Goal: Transaction & Acquisition: Purchase product/service

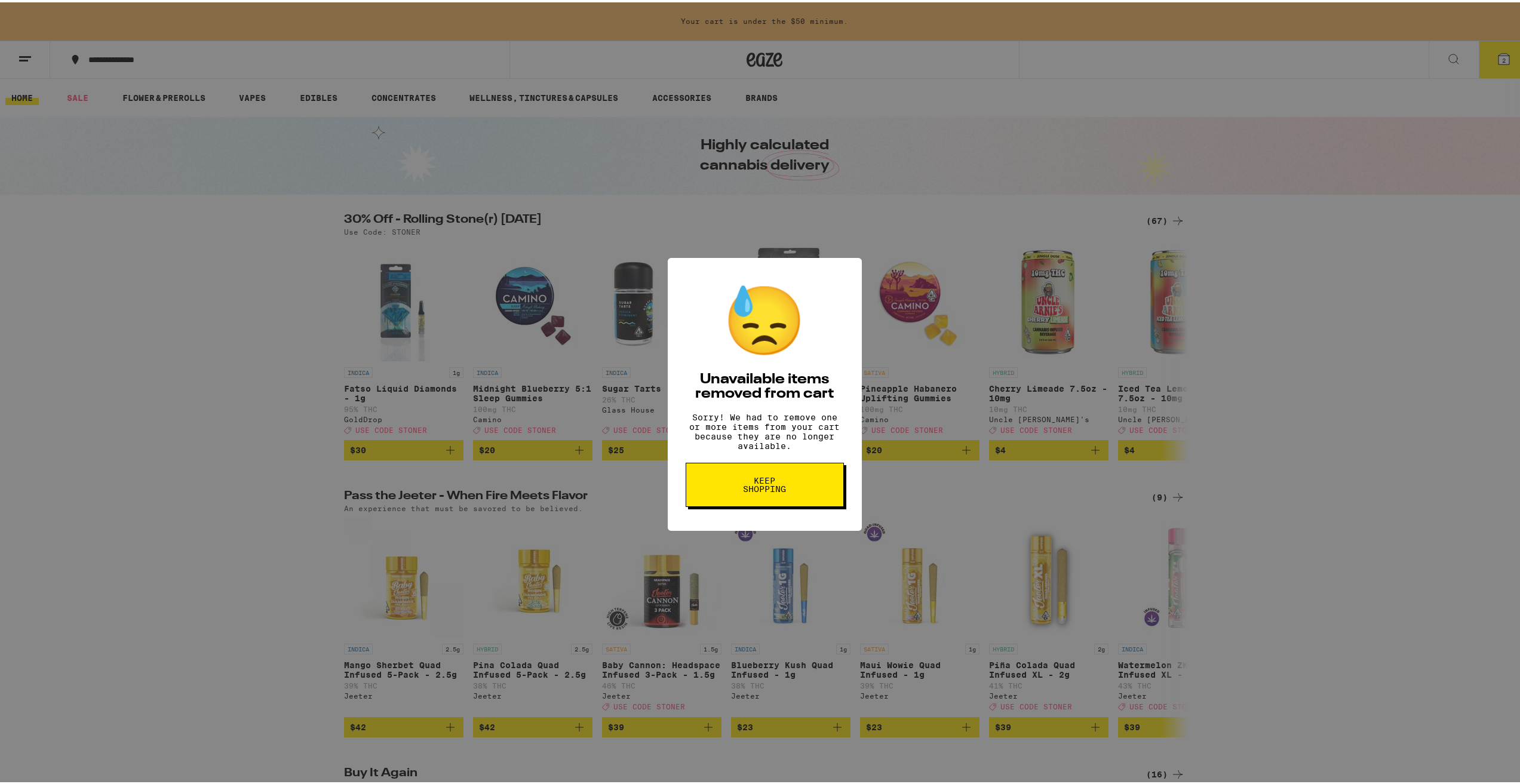
click at [794, 499] on button "Keep Shopping" at bounding box center [765, 482] width 158 height 44
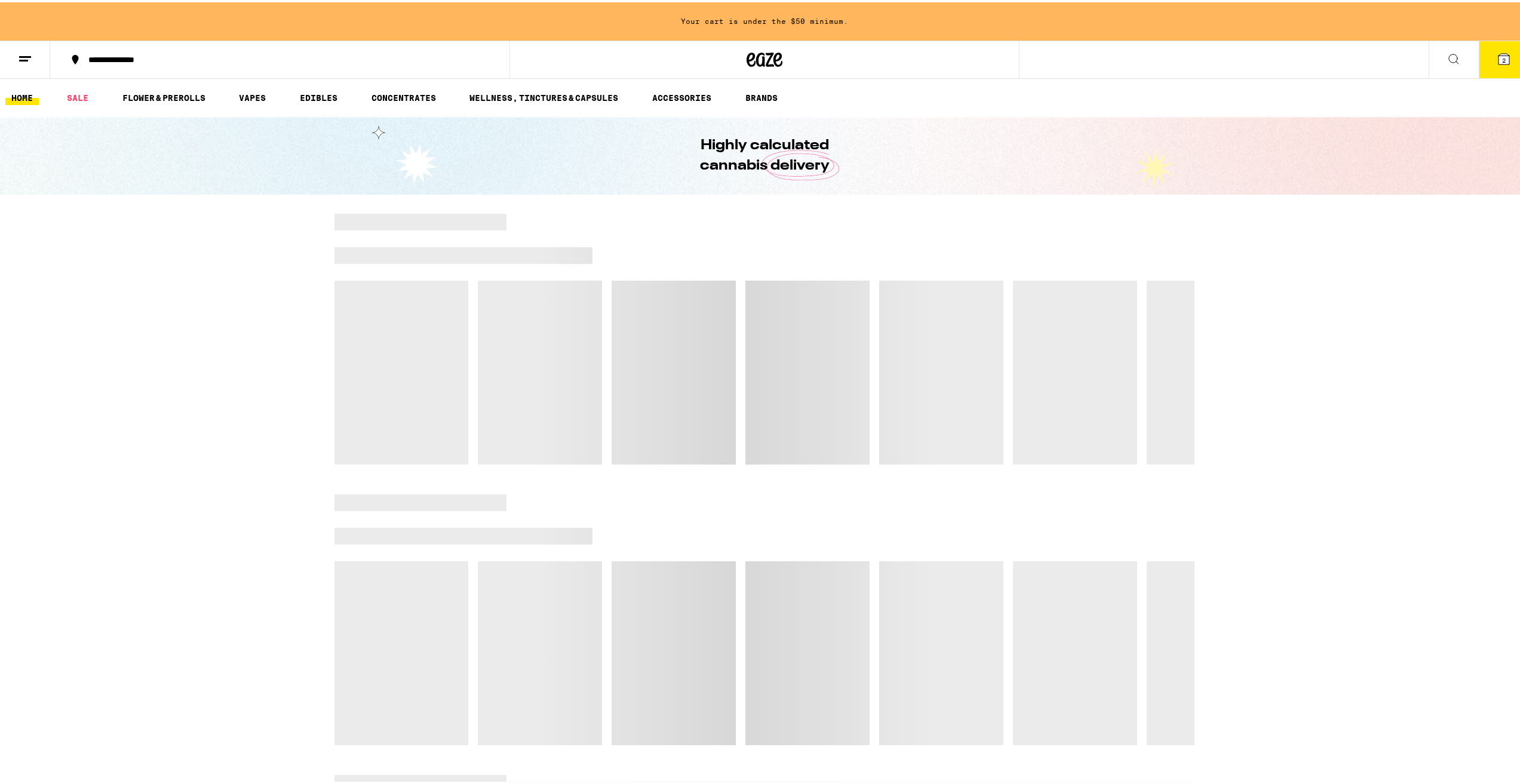
click at [1498, 55] on icon at bounding box center [1504, 57] width 11 height 11
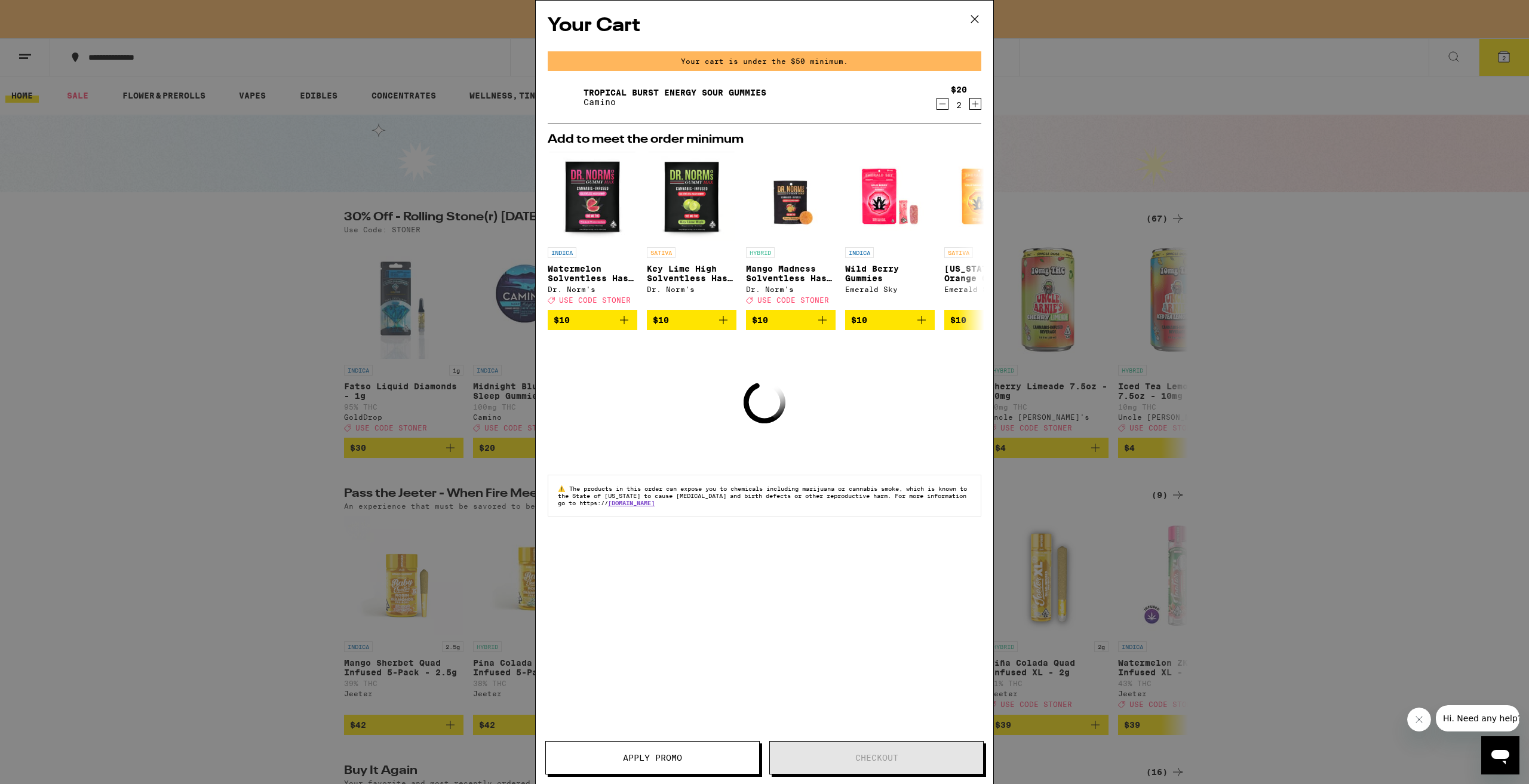
click at [184, 353] on div "Your Cart Your cart is under the $50 minimum. Tropical Burst Energy Sour Gummie…" at bounding box center [764, 392] width 1529 height 784
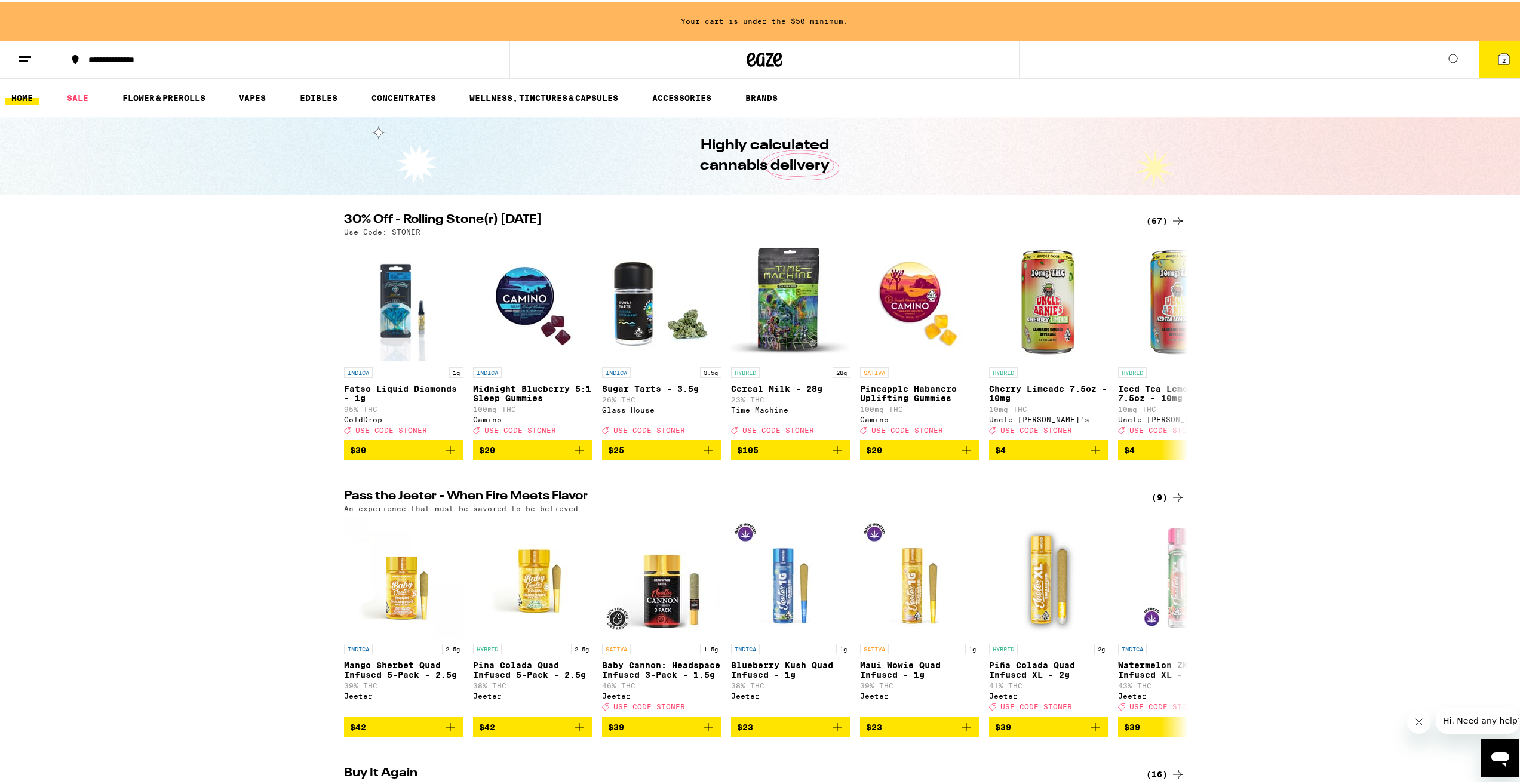
click at [11, 59] on button at bounding box center [25, 58] width 50 height 37
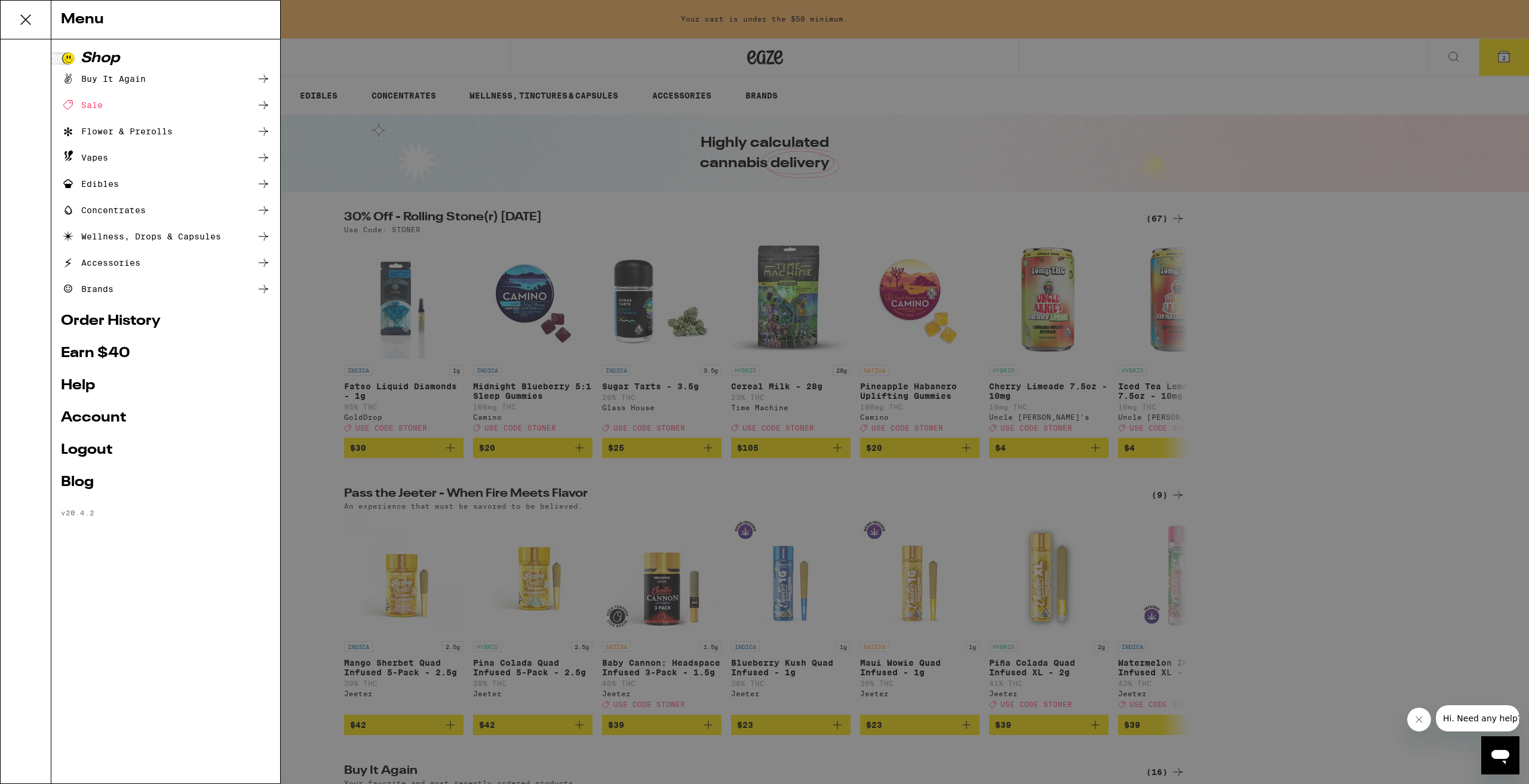
click at [108, 182] on div "Edibles" at bounding box center [90, 183] width 58 height 14
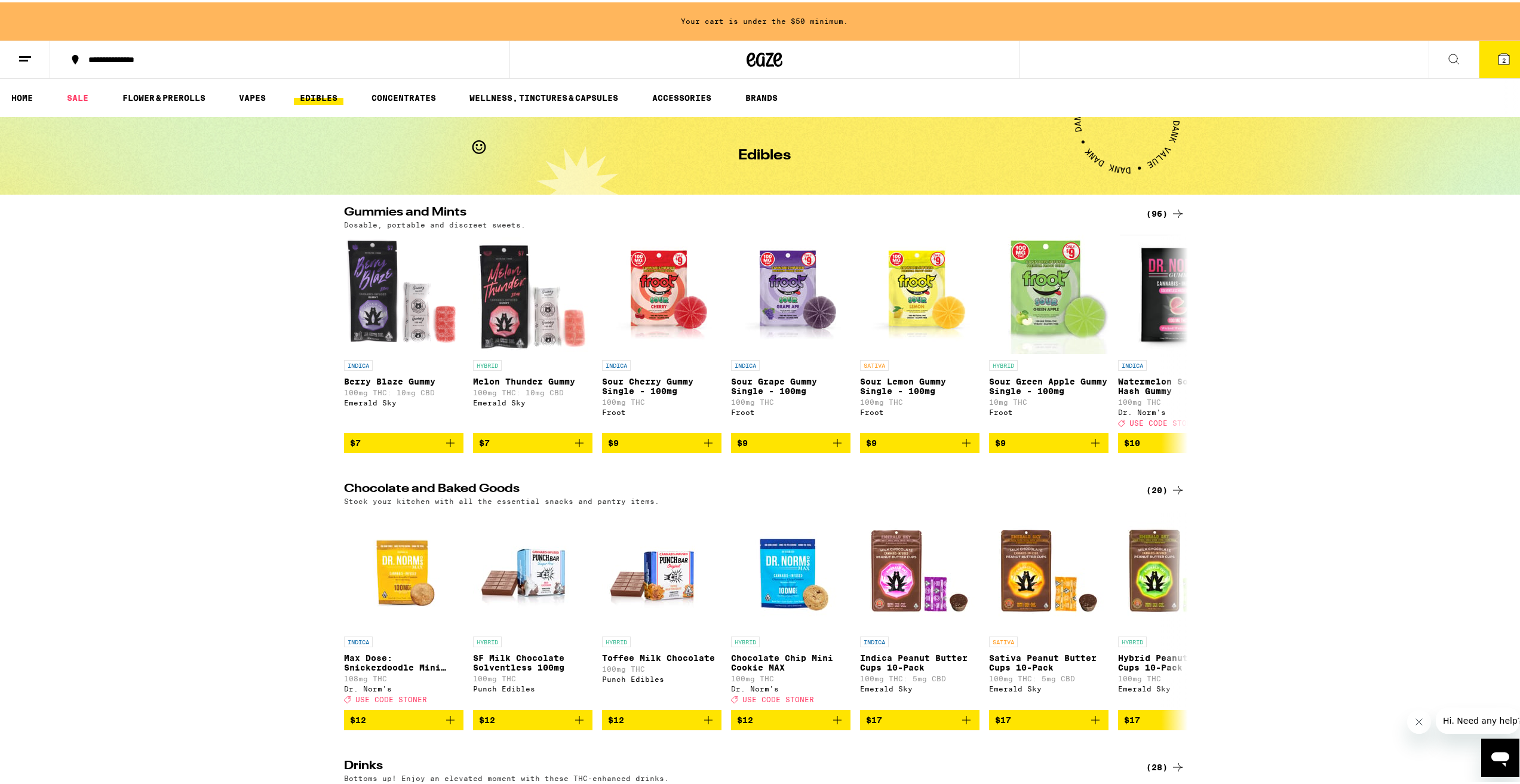
click at [1151, 212] on div "(96)" at bounding box center [1166, 211] width 39 height 14
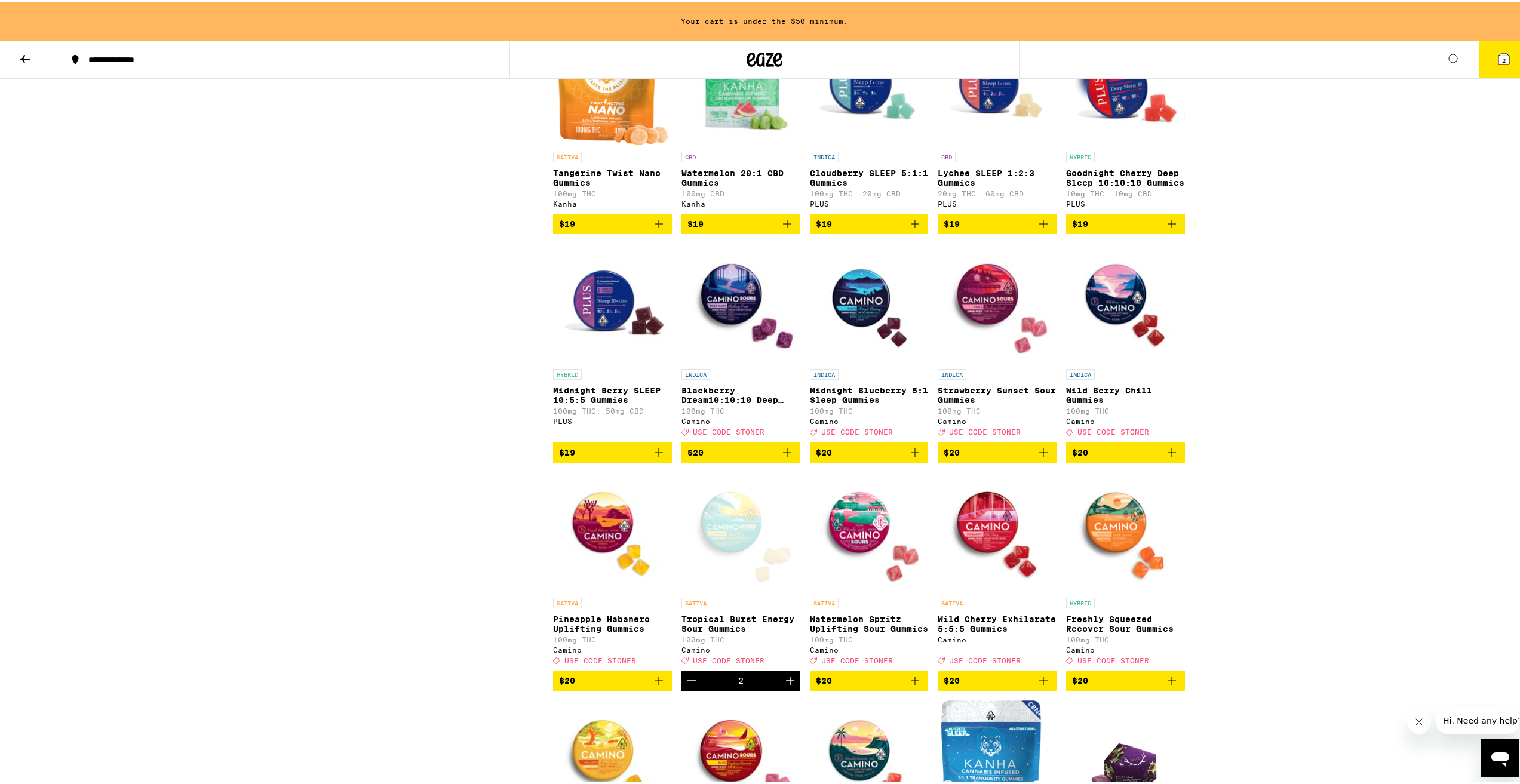
scroll to position [2329, 0]
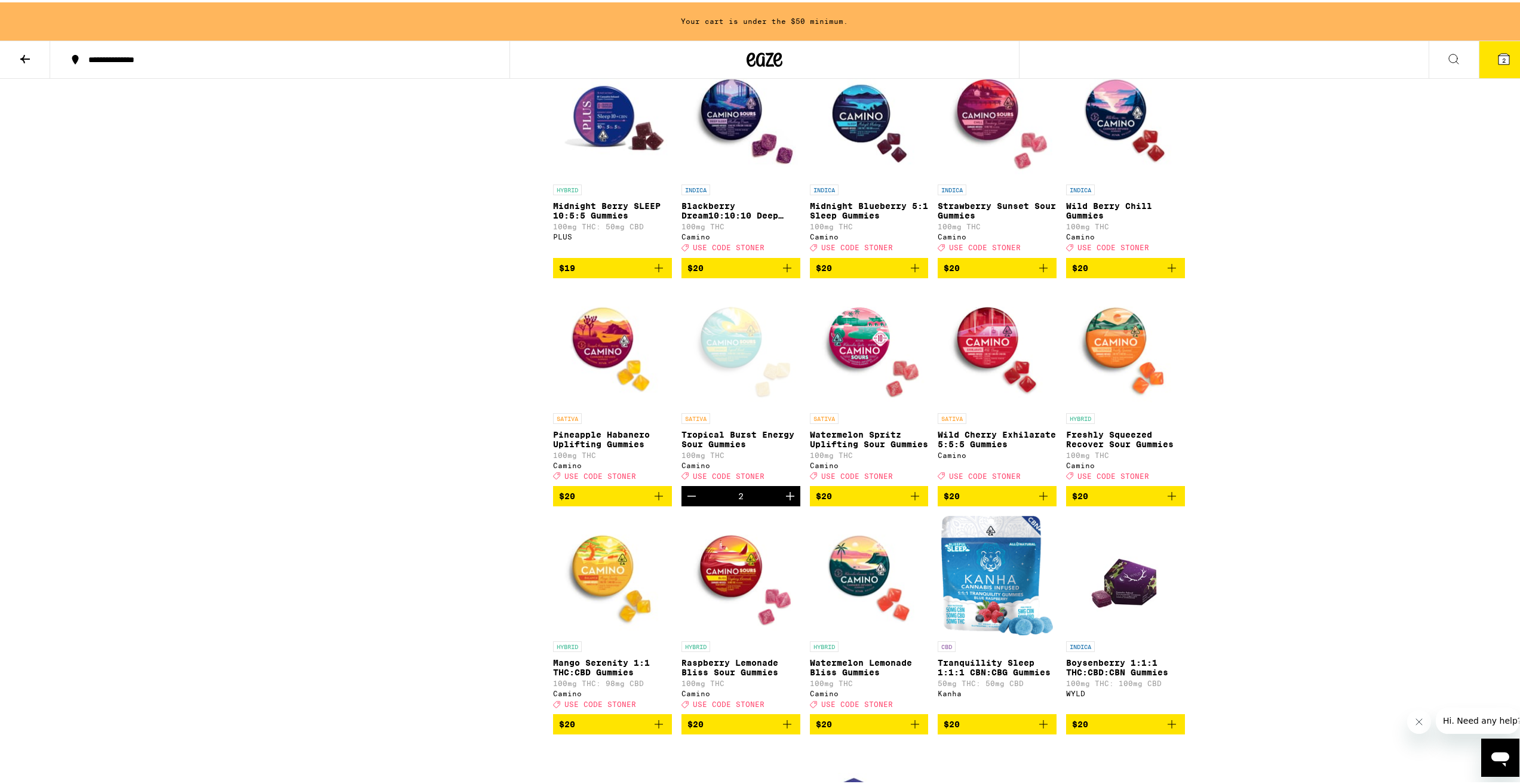
click at [1171, 501] on icon "Add to bag" at bounding box center [1171, 493] width 14 height 14
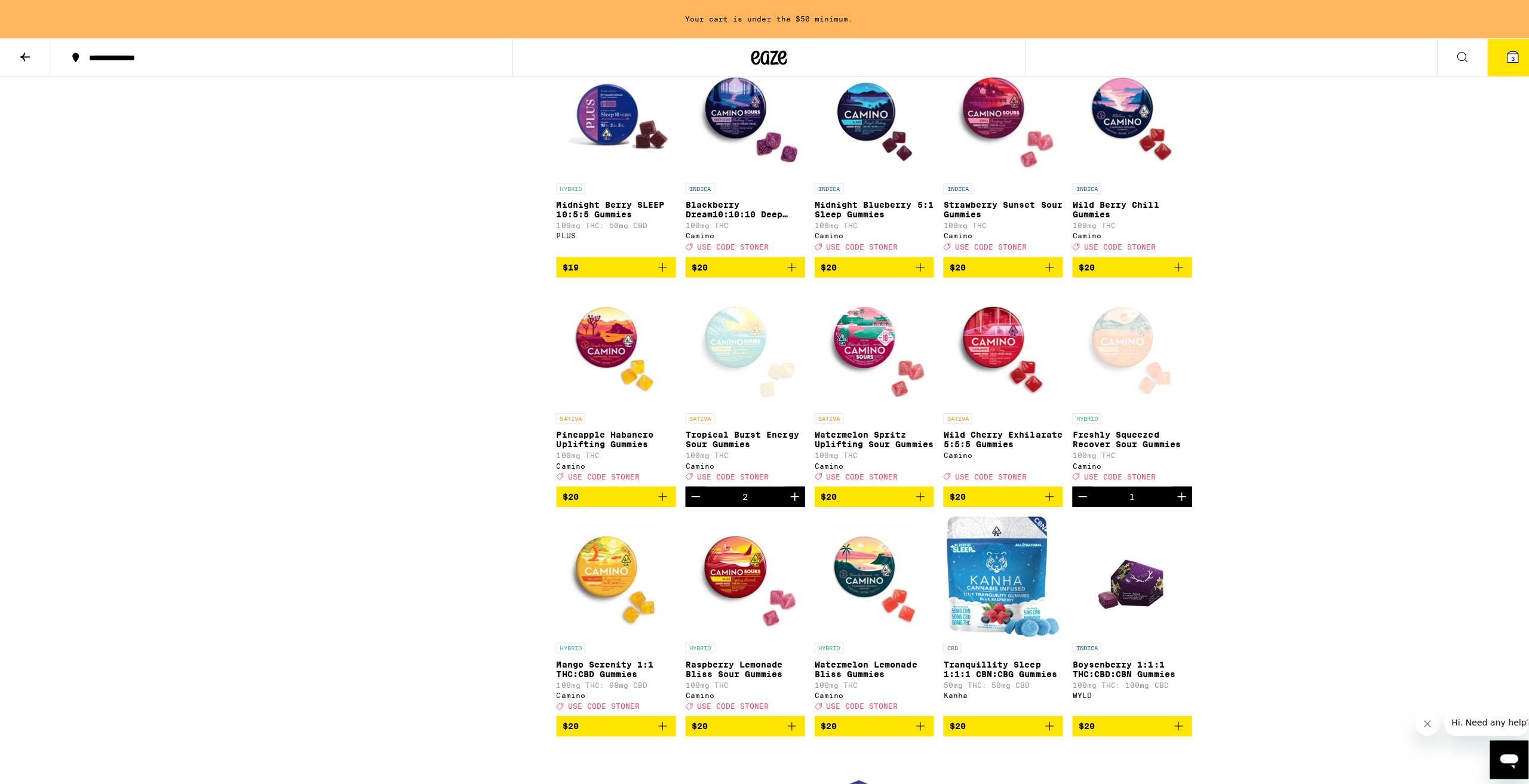
scroll to position [2290, 0]
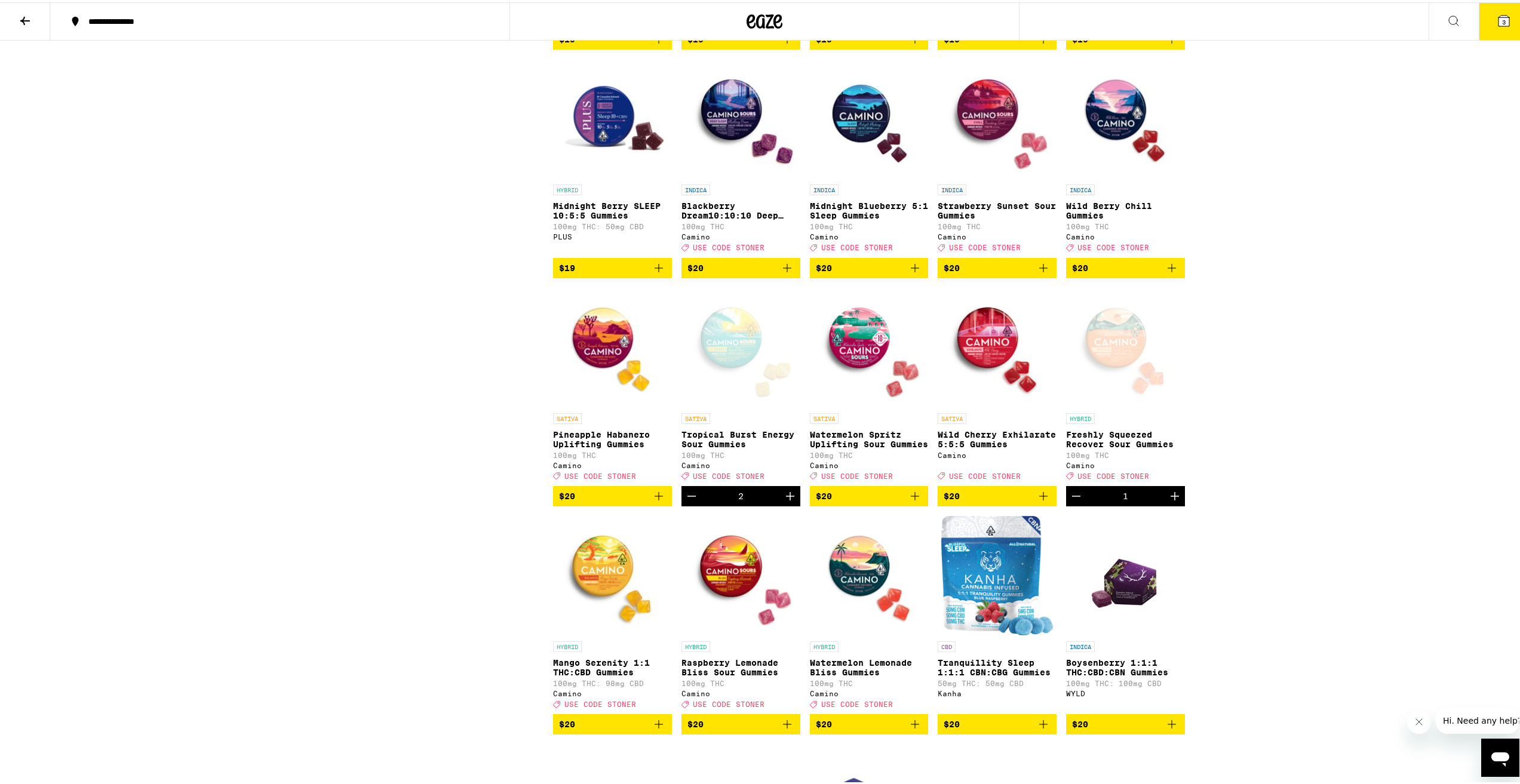
click at [1171, 501] on icon "Increment" at bounding box center [1174, 493] width 14 height 14
click at [1293, 392] on div "**********" at bounding box center [765, 90] width 1529 height 4760
click at [1498, 24] on icon at bounding box center [1503, 18] width 14 height 14
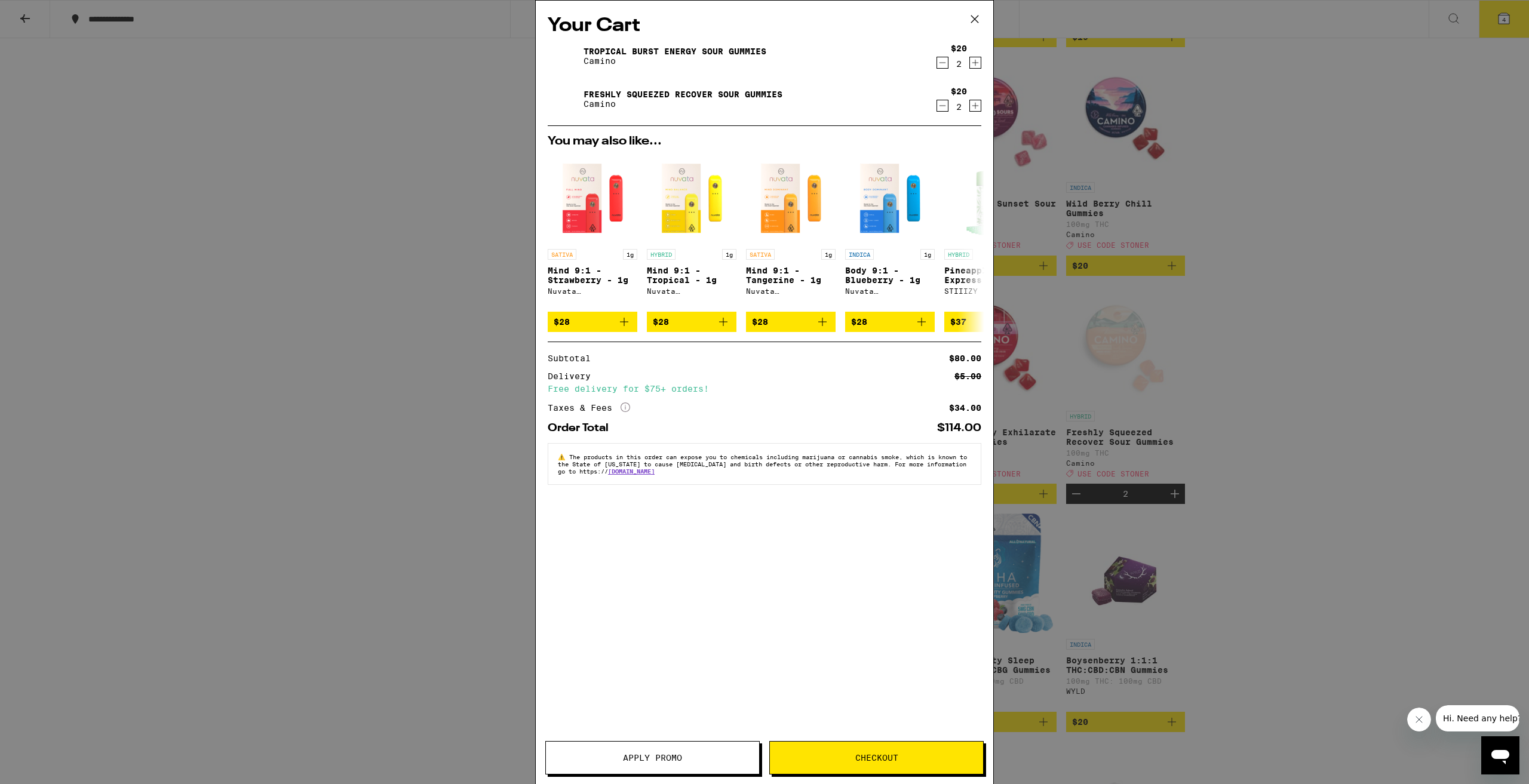
click at [907, 763] on button "Checkout" at bounding box center [876, 758] width 214 height 34
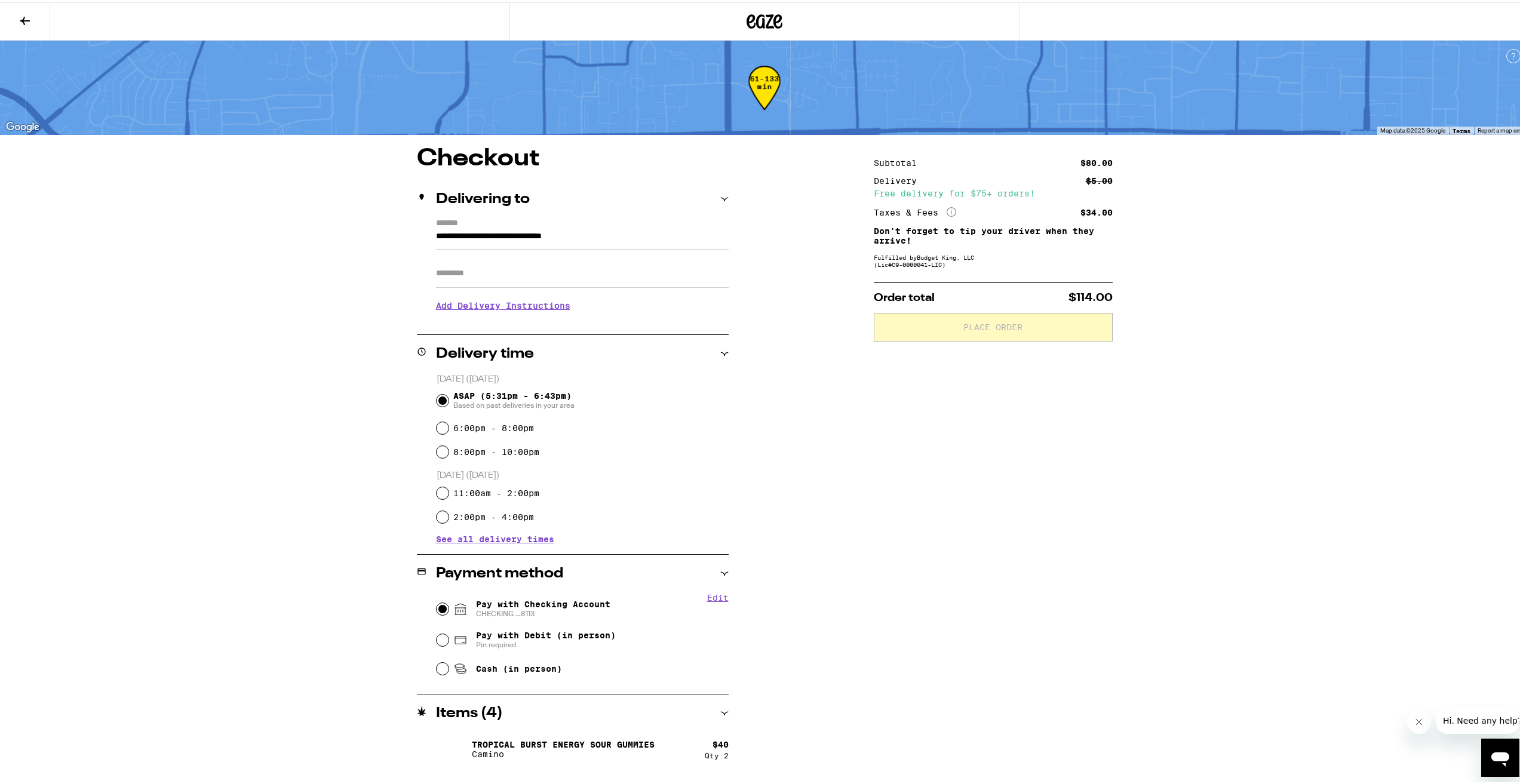
click at [437, 605] on input "Pay with Checking Account CHECKING ...8113" at bounding box center [442, 606] width 12 height 12
radio input "true"
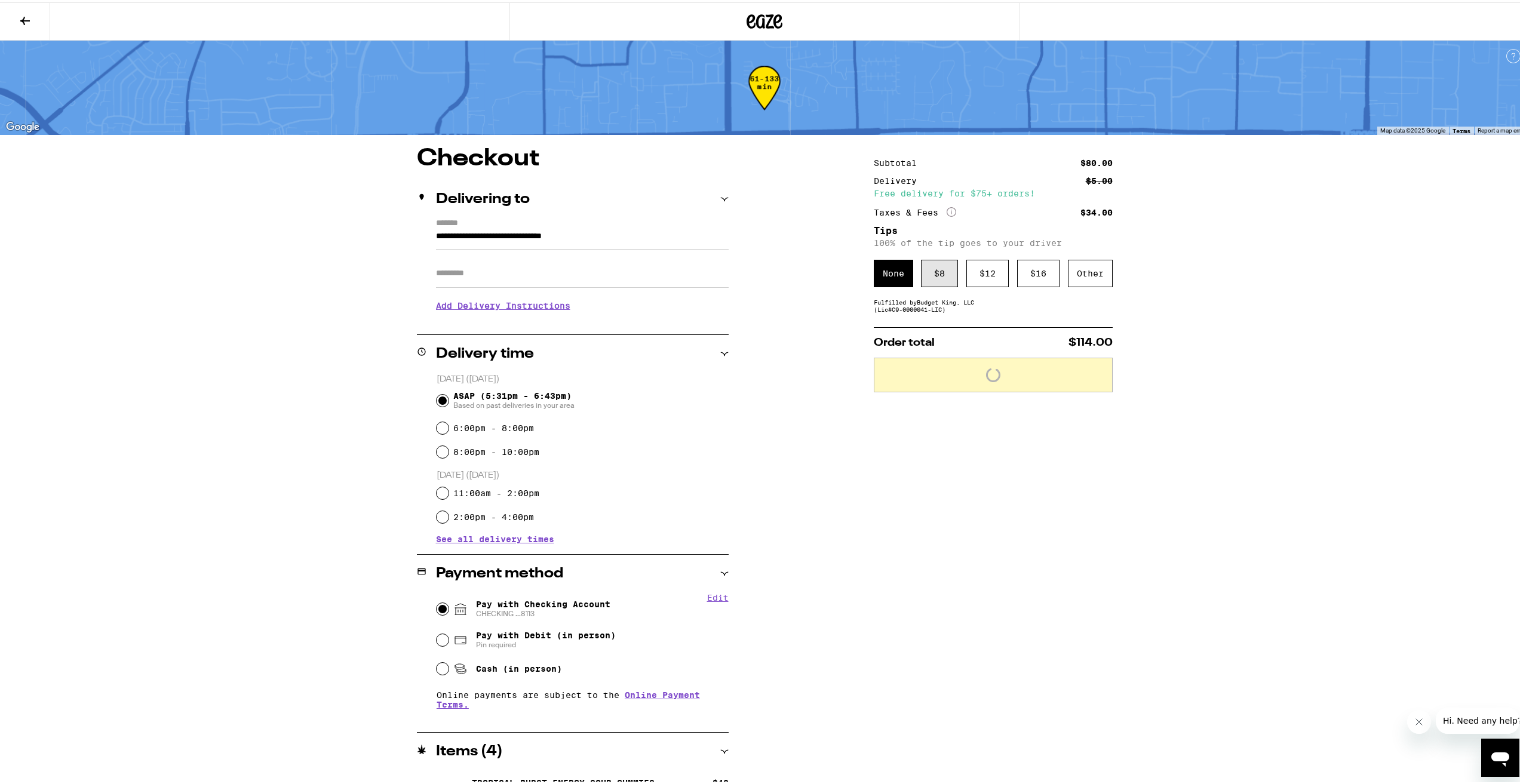
click at [942, 278] on div "$ 8" at bounding box center [939, 270] width 37 height 27
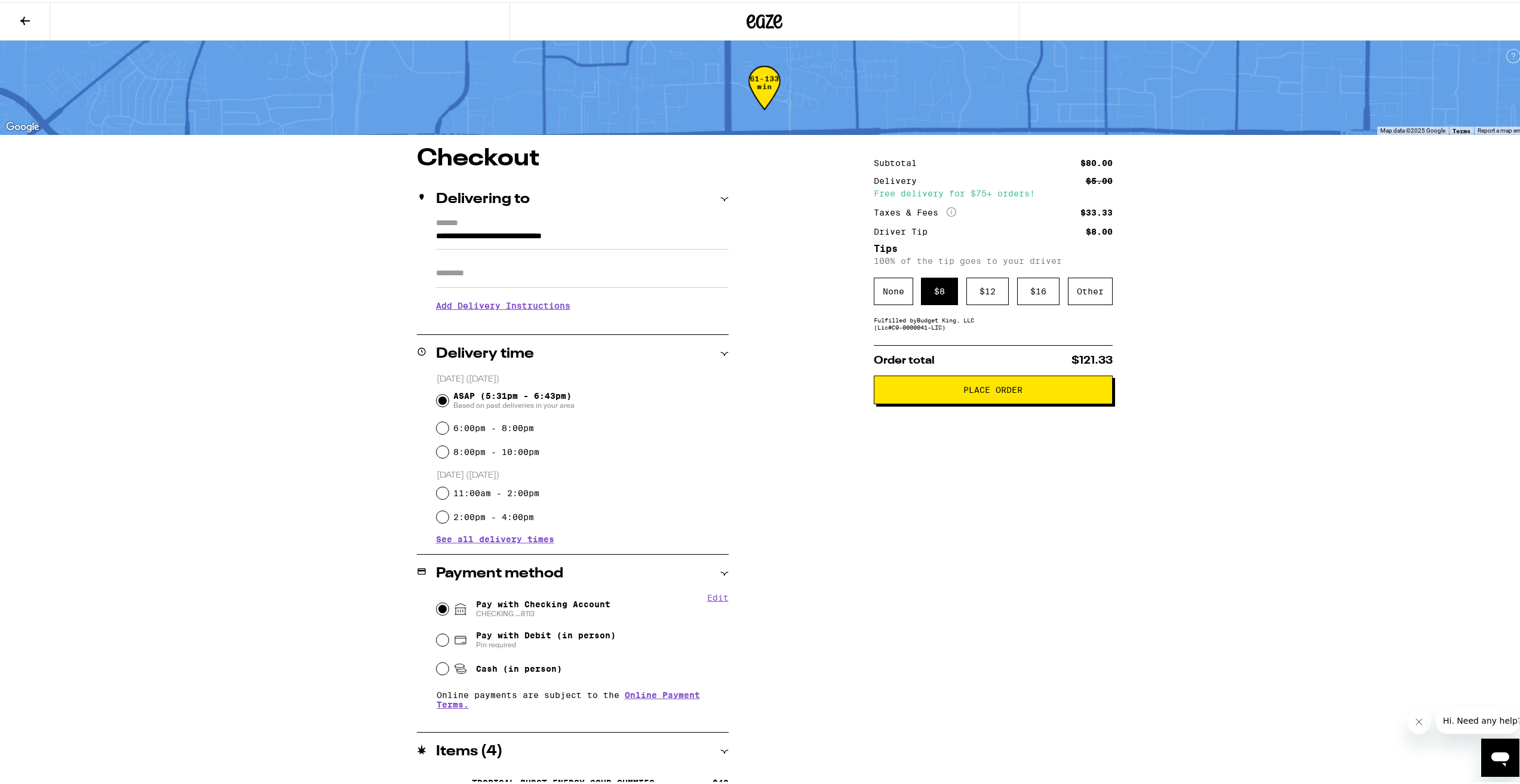
click at [959, 397] on button "Place Order" at bounding box center [994, 387] width 239 height 29
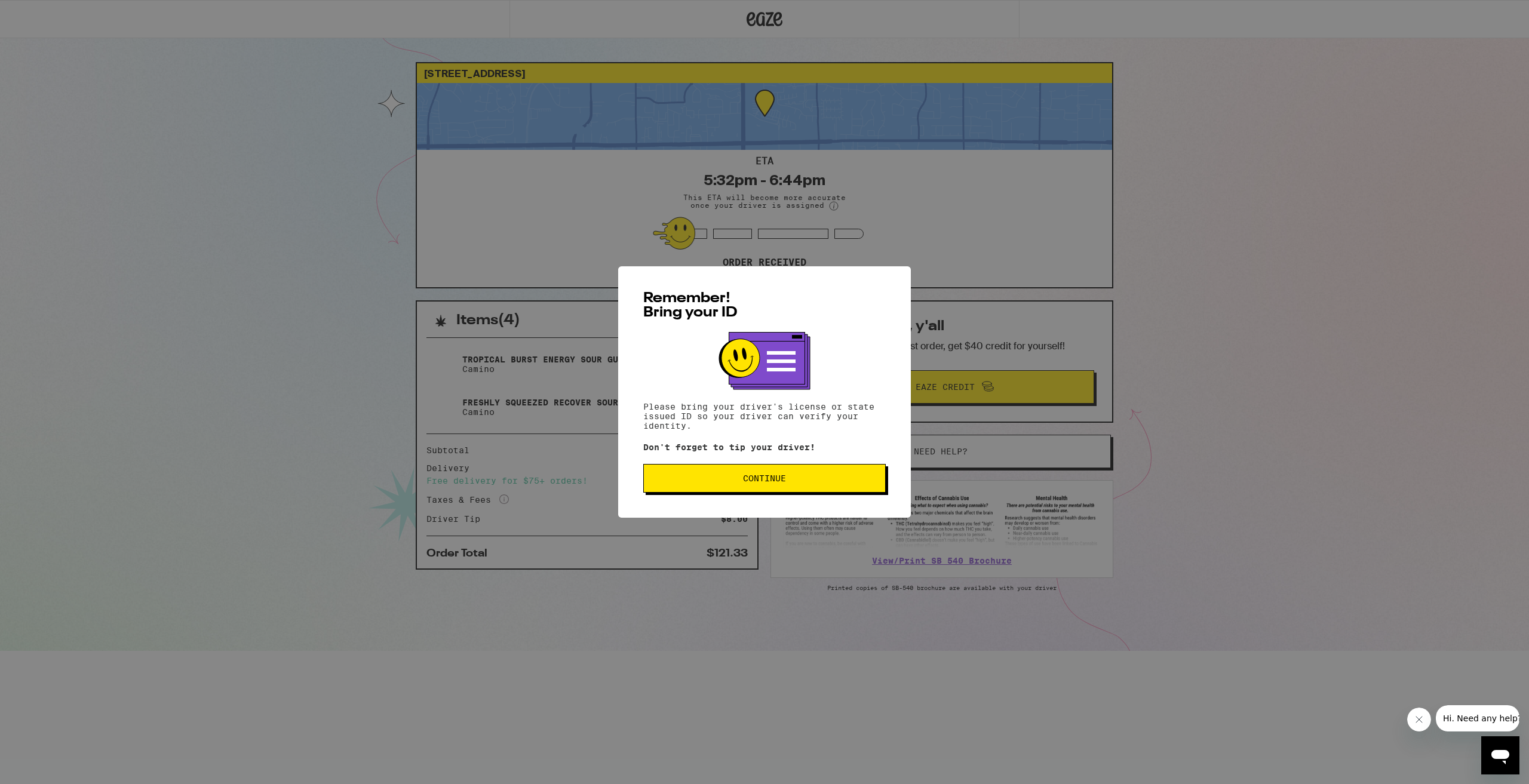
click at [788, 470] on button "Continue" at bounding box center [764, 478] width 242 height 29
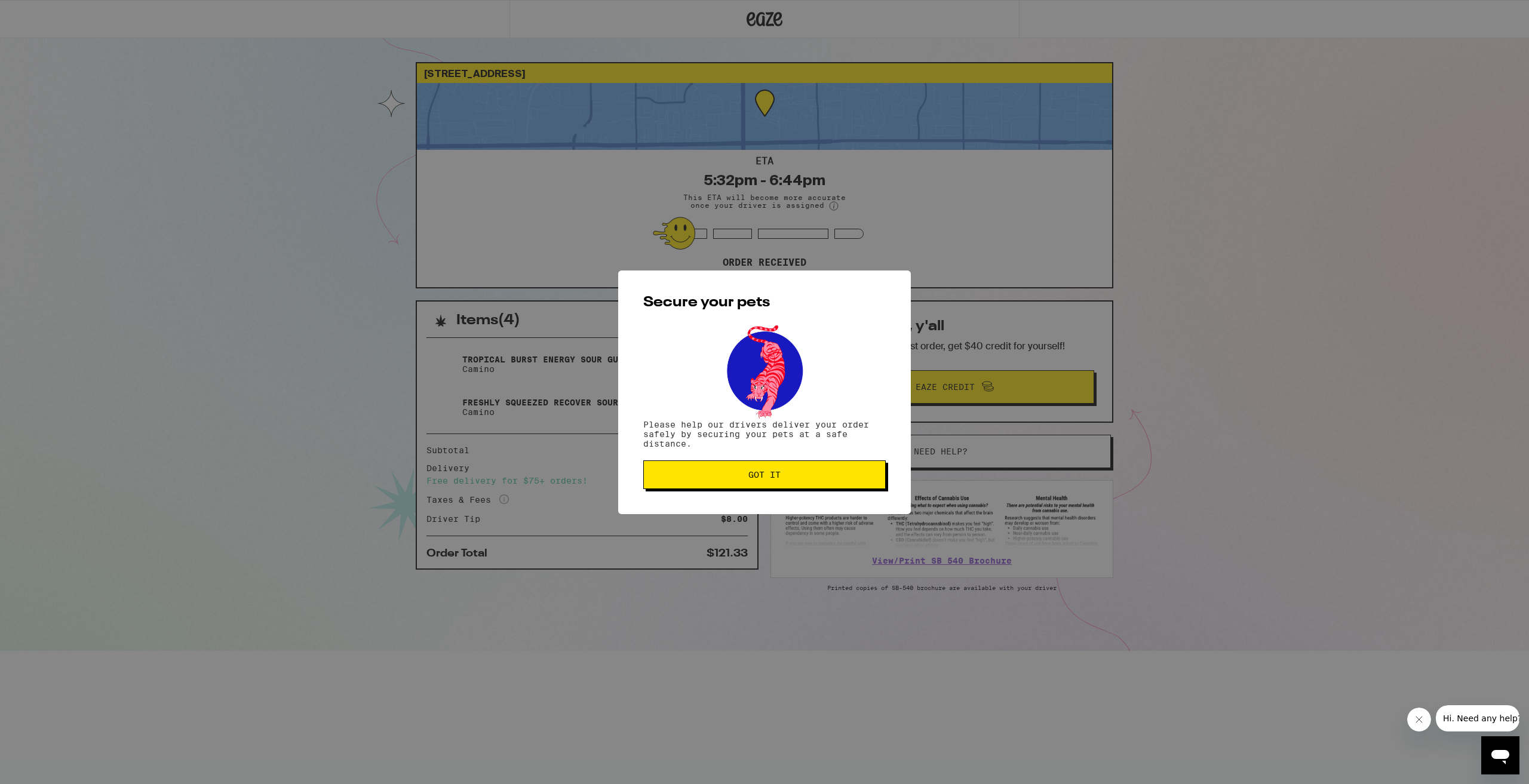
click at [742, 465] on button "Got it" at bounding box center [764, 475] width 242 height 29
